Goal: Transaction & Acquisition: Book appointment/travel/reservation

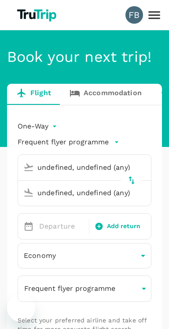
type input "Amsterdam Schiphol (AMS)"
type input "[GEOGRAPHIC_DATA], [GEOGRAPHIC_DATA] (any)"
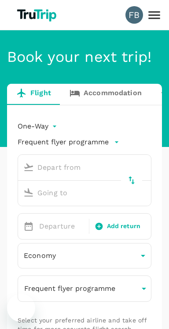
type input "Amsterdam Schiphol (AMS)"
type input "[GEOGRAPHIC_DATA], [GEOGRAPHIC_DATA] (any)"
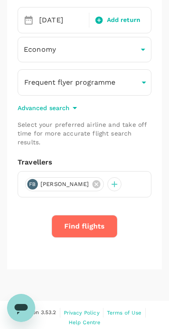
scroll to position [207, 0]
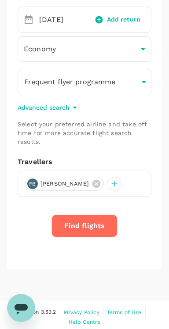
click at [97, 227] on button "Find flights" at bounding box center [84, 226] width 66 height 23
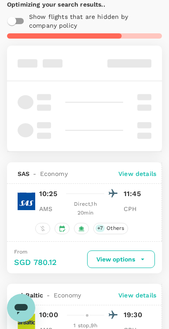
scroll to position [98, 0]
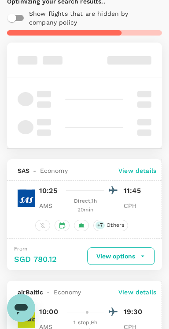
click at [135, 256] on button "View options" at bounding box center [121, 257] width 68 height 18
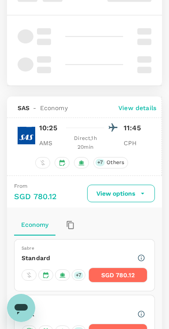
scroll to position [253, 0]
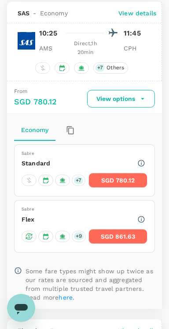
click at [128, 176] on button "SGD 780.12" at bounding box center [117, 180] width 59 height 15
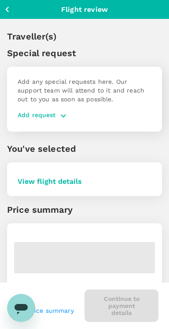
scroll to position [32, 0]
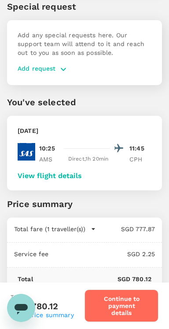
click at [130, 299] on button "Continue to payment details" at bounding box center [121, 306] width 74 height 33
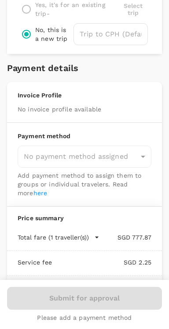
scroll to position [430, 0]
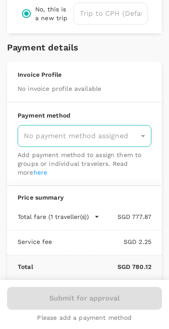
click at [113, 144] on div "No payment method assigned" at bounding box center [85, 136] width 134 height 22
click at [137, 141] on div "No payment method assigned" at bounding box center [85, 136] width 134 height 22
click at [134, 143] on div "No payment method assigned" at bounding box center [85, 136] width 134 height 22
click at [132, 143] on div "No payment method assigned" at bounding box center [85, 136] width 134 height 22
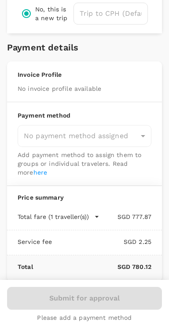
click at [84, 214] on p "Total fare (1 traveller(s))" at bounding box center [53, 217] width 71 height 9
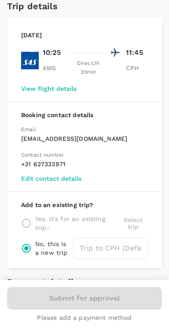
scroll to position [198, 0]
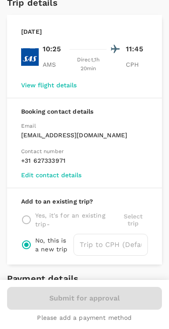
click at [55, 238] on p "No, this is a new trip" at bounding box center [52, 245] width 35 height 18
click at [60, 221] on p "Yes, it's for an existing trip -" at bounding box center [75, 220] width 80 height 18
click at [31, 208] on div "Add to an existing trip? Yes, it's for an existing trip - Select trip No, this …" at bounding box center [84, 226] width 155 height 76
click at [37, 226] on p "Yes, it's for an existing trip -" at bounding box center [75, 220] width 80 height 18
click at [32, 219] on div "Yes, it's for an existing trip - Select trip" at bounding box center [84, 220] width 126 height 18
